Goal: Understand process/instructions: Learn how to perform a task or action

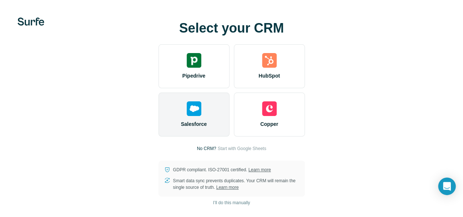
click at [187, 113] on div at bounding box center [194, 108] width 15 height 15
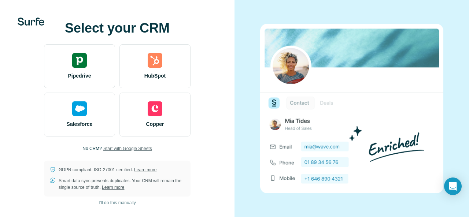
click at [131, 150] on span "Start with Google Sheets" at bounding box center [127, 148] width 49 height 7
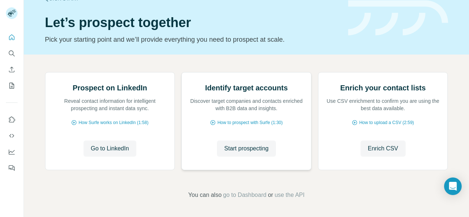
scroll to position [91, 0]
click at [107, 84] on h2 "Prospect on LinkedIn" at bounding box center [110, 88] width 74 height 10
click at [112, 148] on span "Go to LinkedIn" at bounding box center [110, 148] width 38 height 9
